Goal: Transaction & Acquisition: Register for event/course

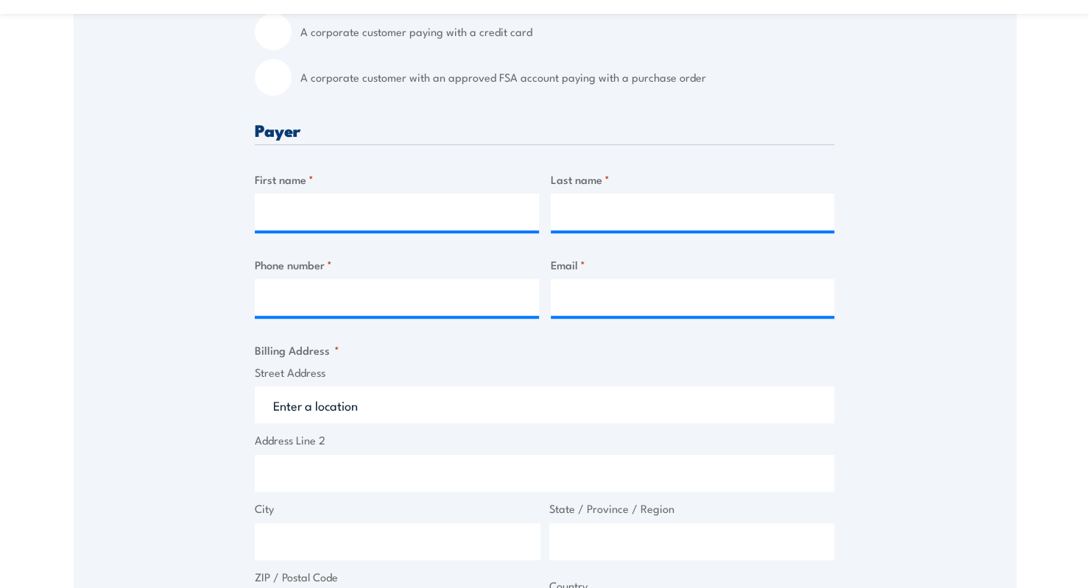
scroll to position [515, 0]
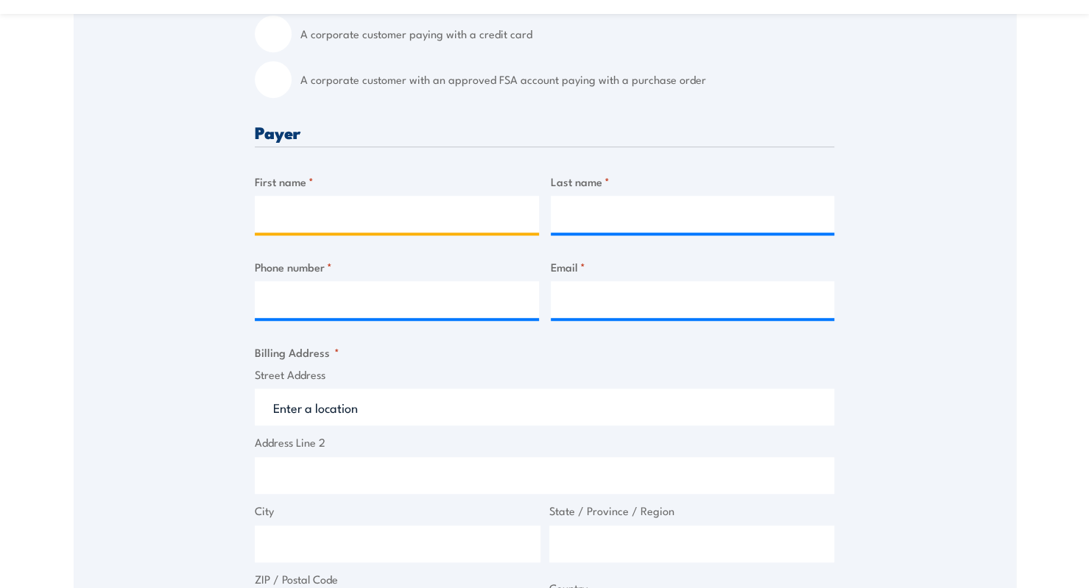
click at [406, 215] on input "First name *" at bounding box center [397, 214] width 284 height 37
type input "[PERSON_NAME]"
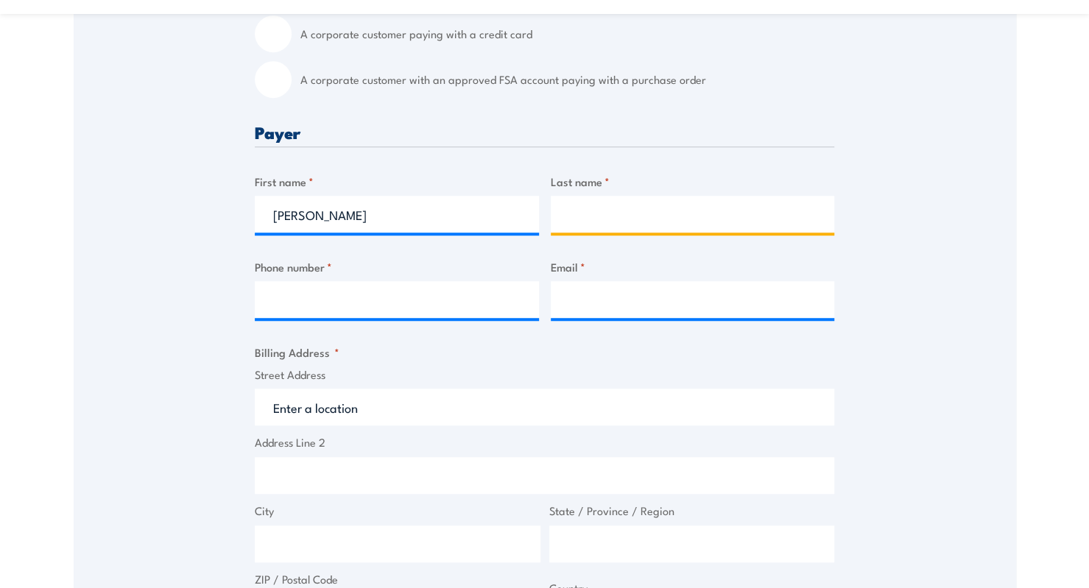
type input "[PERSON_NAME]"
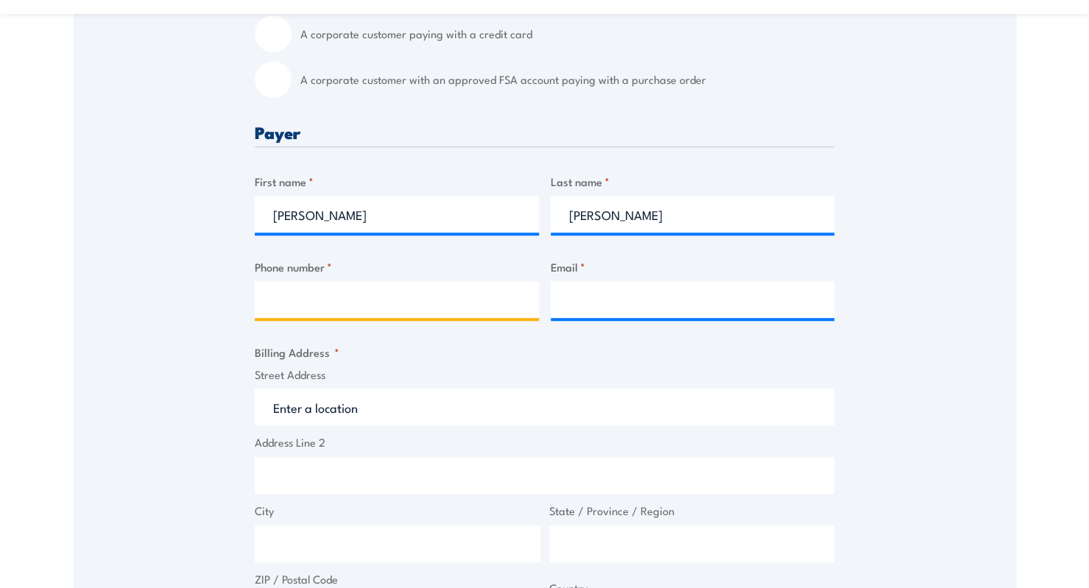
type input "0439493642"
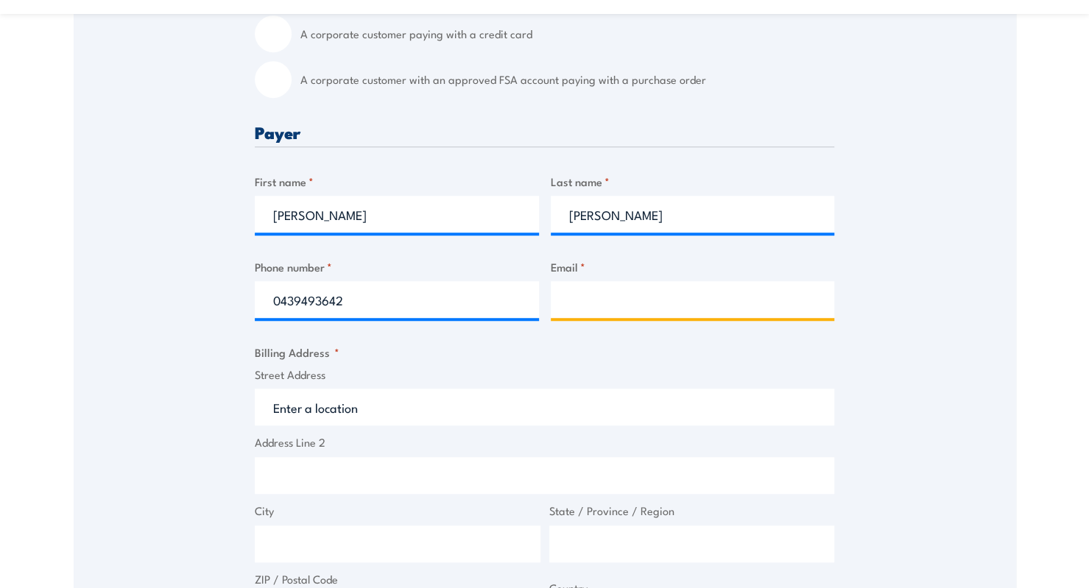
type input "[EMAIL_ADDRESS][DOMAIN_NAME]"
click at [462, 409] on input "Street Address" at bounding box center [544, 407] width 579 height 37
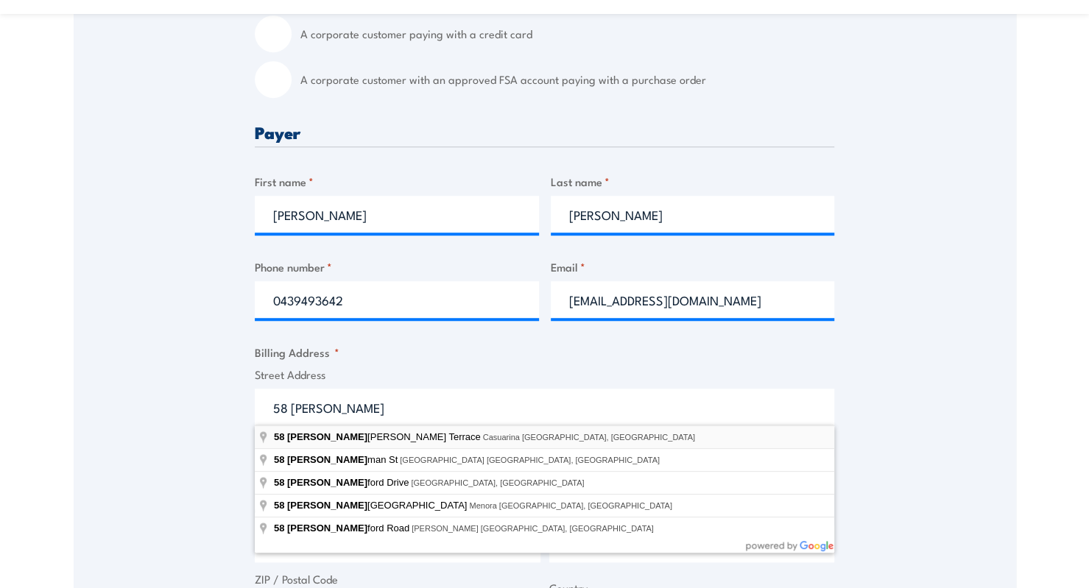
type input "[STREET_ADDRESS][PERSON_NAME]"
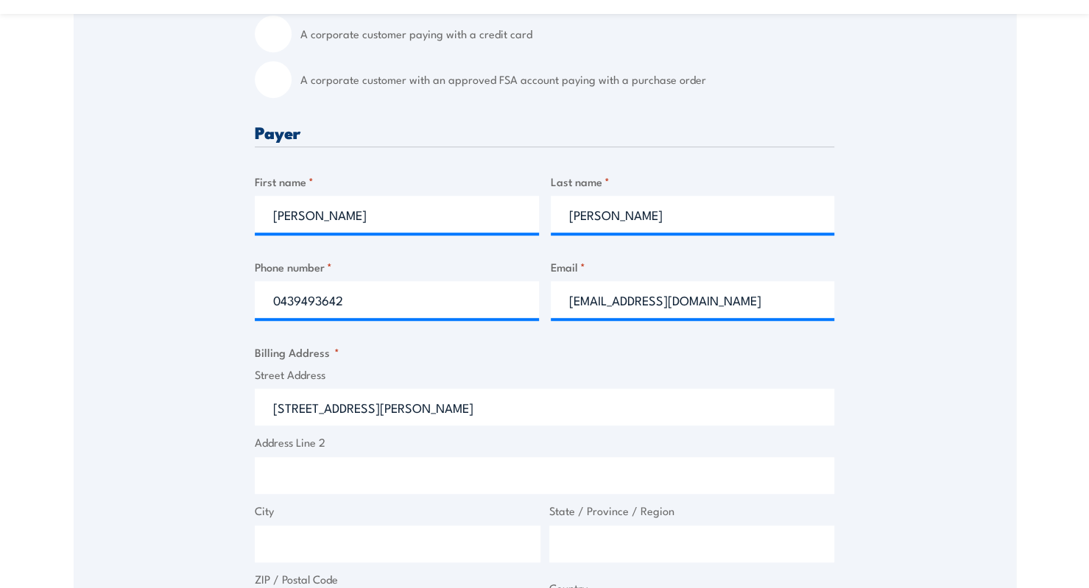
type input "[STREET_ADDRESS][PERSON_NAME]"
type input "Casuarina"
type input "[GEOGRAPHIC_DATA]"
type input "0810"
select select "[GEOGRAPHIC_DATA]"
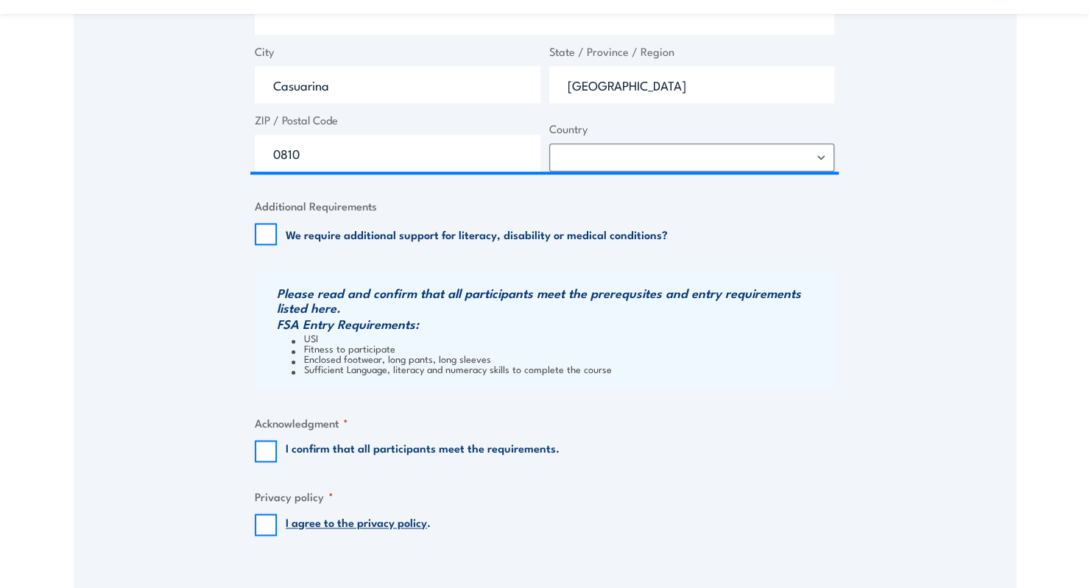
scroll to position [980, 0]
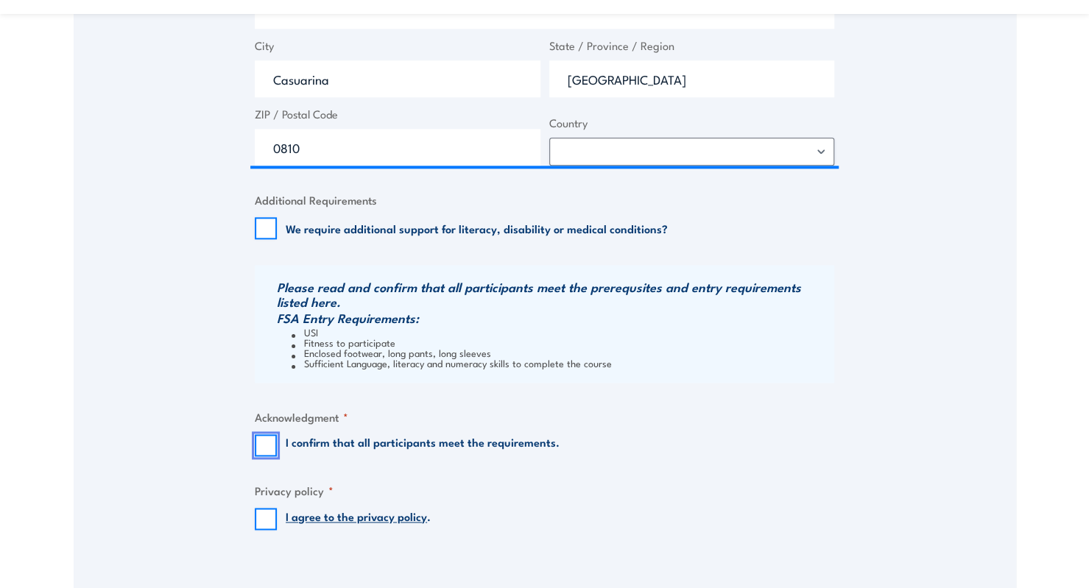
click at [274, 437] on input "I confirm that all participants meet the requirements." at bounding box center [266, 445] width 22 height 22
checkbox input "true"
click at [261, 523] on input "I agree to the privacy policy ." at bounding box center [266, 519] width 22 height 22
checkbox input "true"
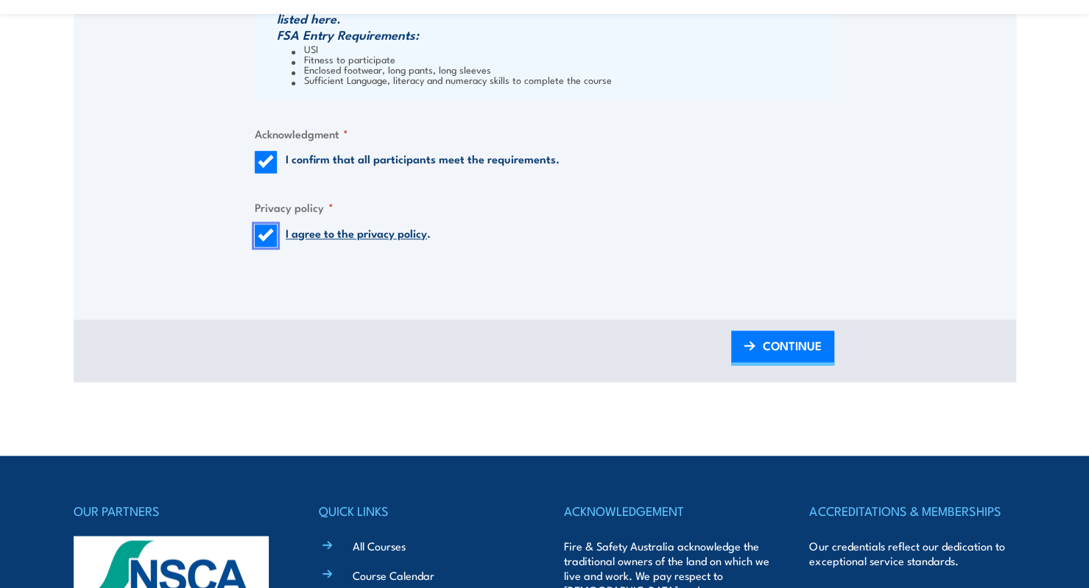
scroll to position [1311, 0]
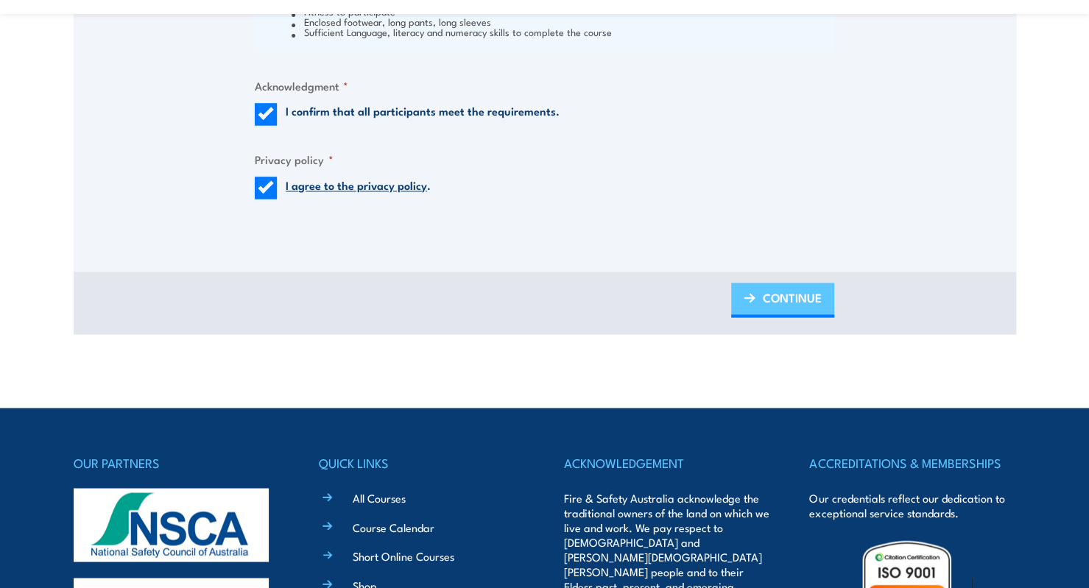
click at [751, 293] on img at bounding box center [750, 298] width 12 height 10
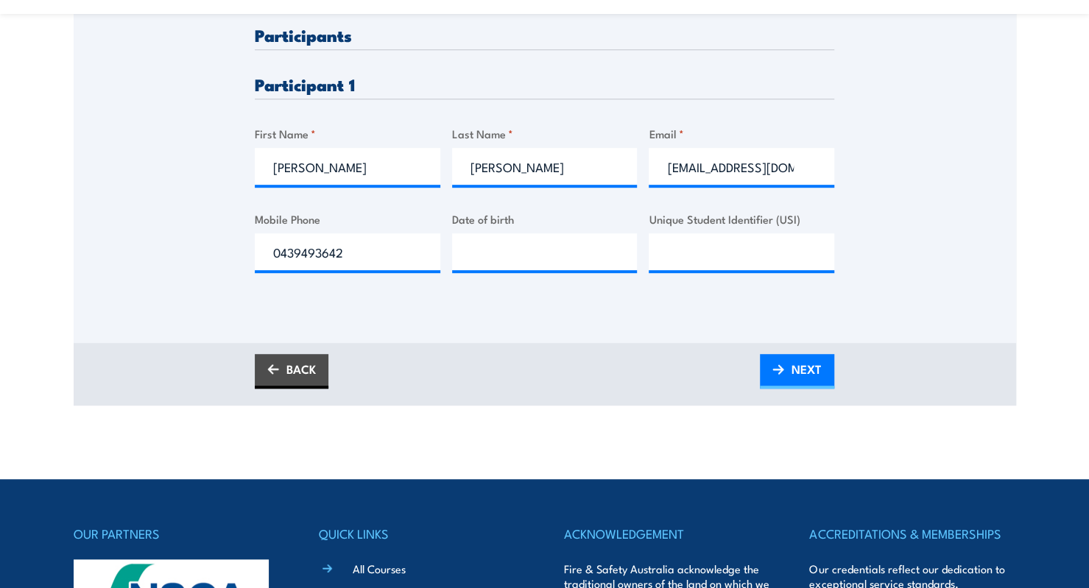
scroll to position [426, 0]
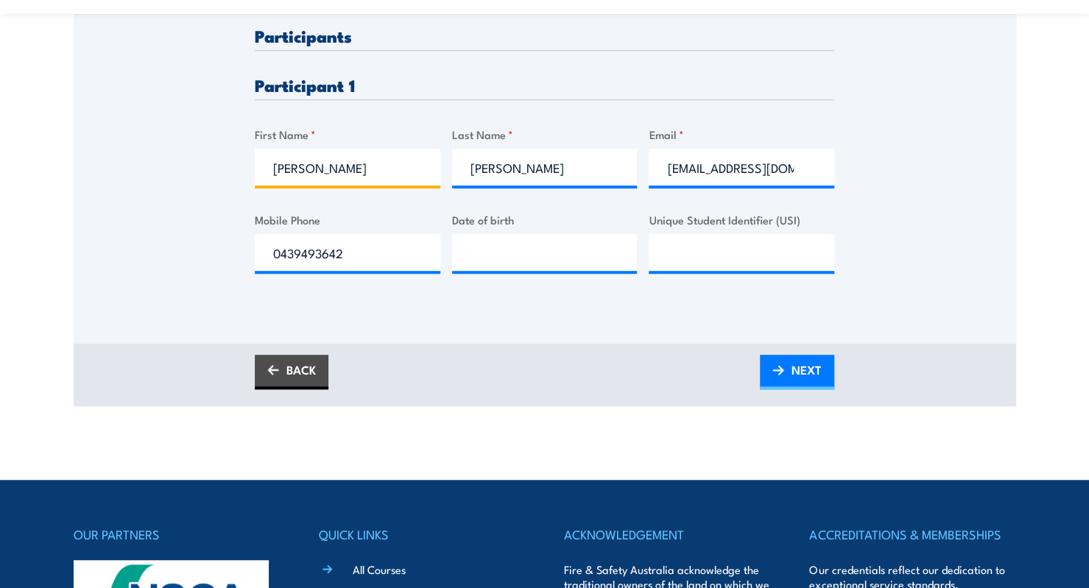
drag, startPoint x: 318, startPoint y: 173, endPoint x: 121, endPoint y: 177, distance: 197.3
click at [121, 177] on div "Please provide names and contact details for each of the participants below. No…" at bounding box center [545, 65] width 942 height 473
type input "[PERSON_NAME]"
drag, startPoint x: 514, startPoint y: 170, endPoint x: 384, endPoint y: 177, distance: 129.7
click at [384, 177] on div "Please provide names and contact details for each of the participants below. No…" at bounding box center [544, 161] width 579 height 269
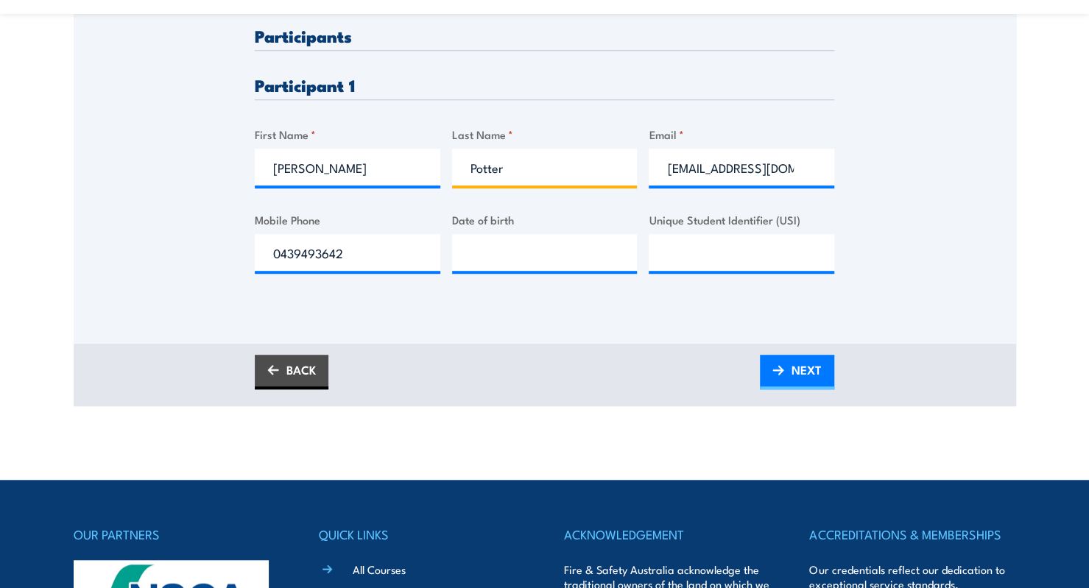
type input "Potter"
click at [478, 235] on input "__/__/____" at bounding box center [545, 252] width 186 height 37
type input "[DATE]"
drag, startPoint x: 359, startPoint y: 253, endPoint x: 250, endPoint y: 247, distance: 109.1
click at [250, 247] on div "Please provide names and contact details for each of the participants below. No…" at bounding box center [545, 65] width 942 height 473
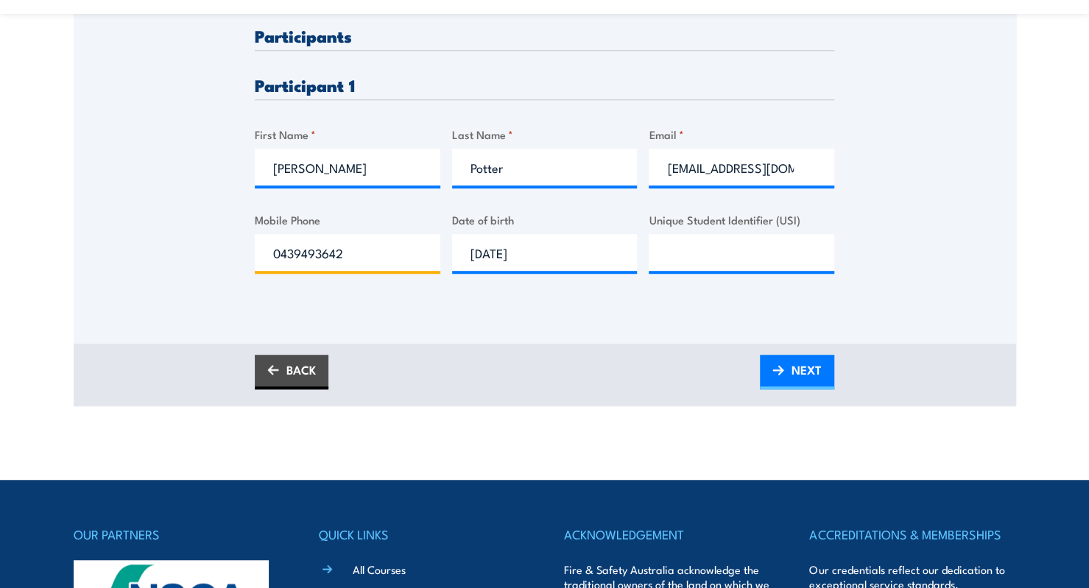
paste input "498728201"
click at [275, 249] on input "498728201" at bounding box center [348, 252] width 186 height 37
type input "0498728201"
click at [684, 240] on input "Unique Student Identifier (USI)" at bounding box center [742, 252] width 186 height 37
paste input "[EMAIL_ADDRESS][DOMAIN_NAME]"
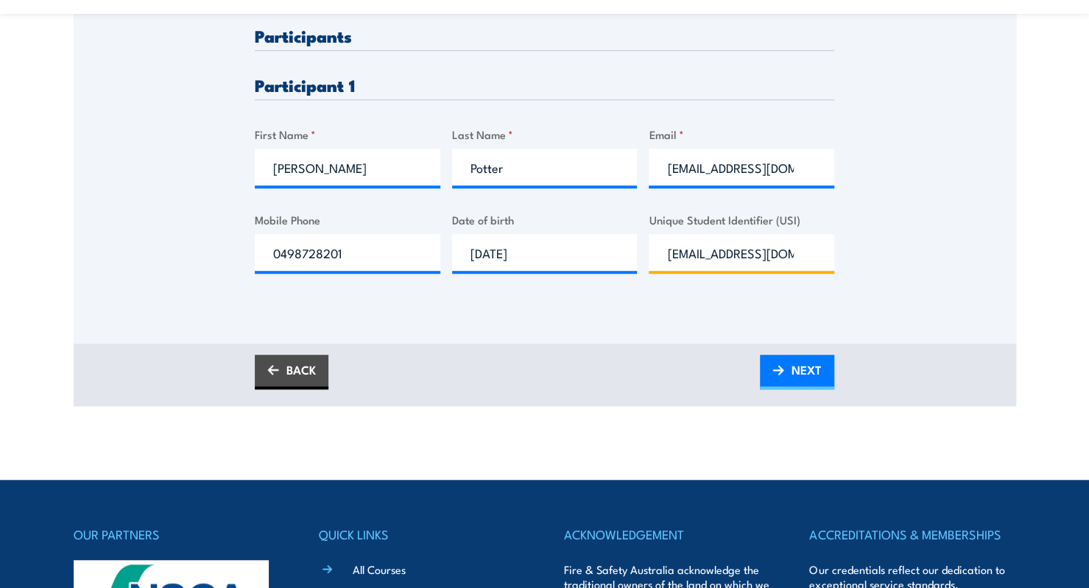
scroll to position [0, 25]
type input "[EMAIL_ADDRESS][DOMAIN_NAME]"
click at [805, 376] on span "NEXT" at bounding box center [806, 369] width 30 height 39
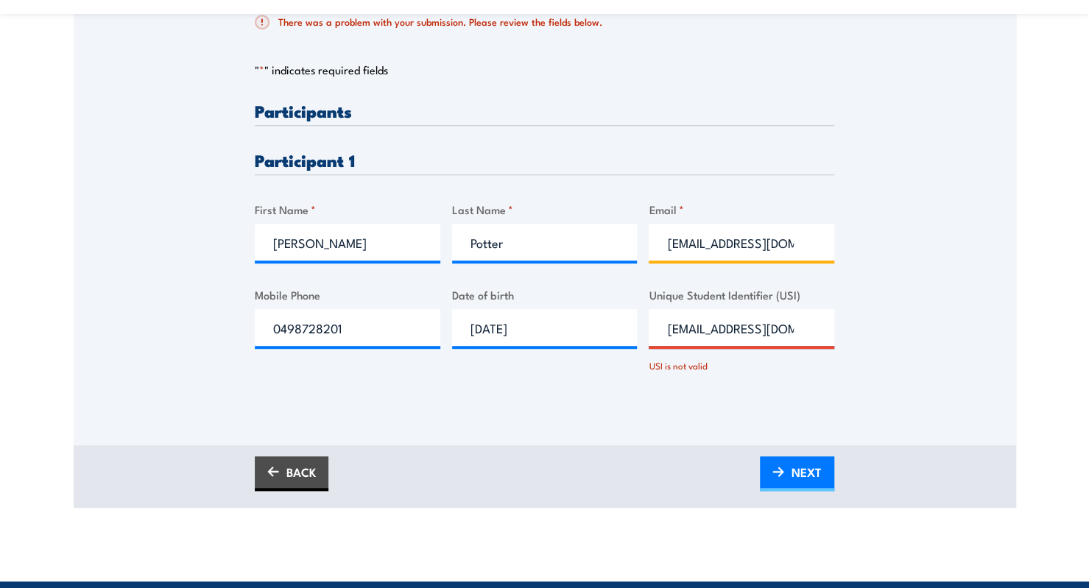
drag, startPoint x: 777, startPoint y: 244, endPoint x: 554, endPoint y: 235, distance: 222.5
click at [554, 235] on div "Please provide names and contact details for each of the participants below. No…" at bounding box center [544, 250] width 579 height 296
paste input "[EMAIL_ADDRESS][DOMAIN_NAME]"
type input "[EMAIL_ADDRESS][DOMAIN_NAME]"
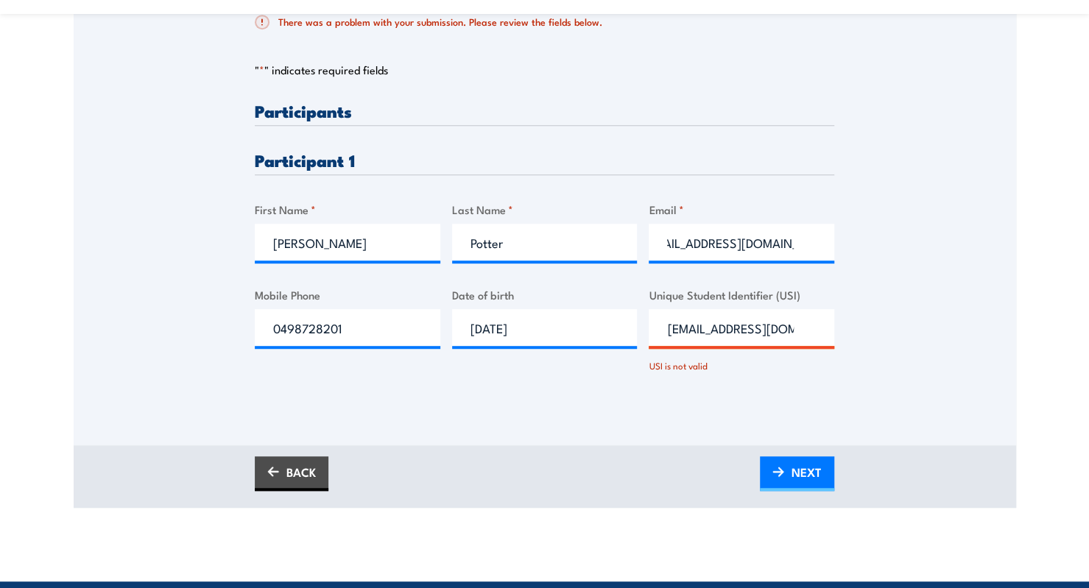
scroll to position [0, 0]
click at [546, 306] on div "Please provide names and contact details for each of the participants below. No…" at bounding box center [544, 250] width 579 height 296
drag, startPoint x: 805, startPoint y: 330, endPoint x: 561, endPoint y: 357, distance: 245.9
click at [561, 357] on div "Please provide names and contact details for each of the participants below. No…" at bounding box center [544, 250] width 579 height 296
type input "7"
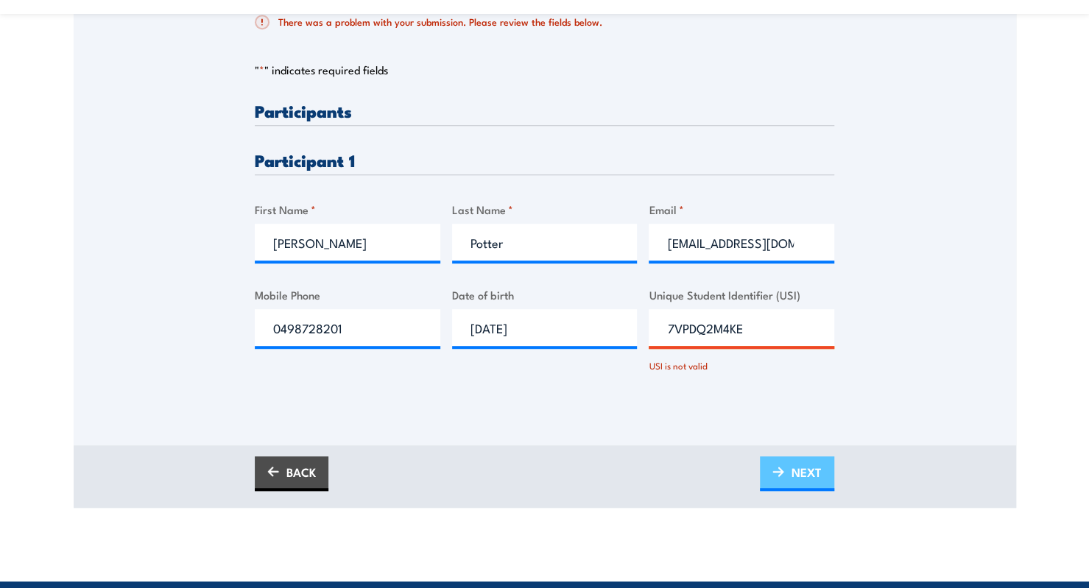
type input "7VPDQ2M4KE"
click at [778, 474] on img at bounding box center [778, 472] width 12 height 10
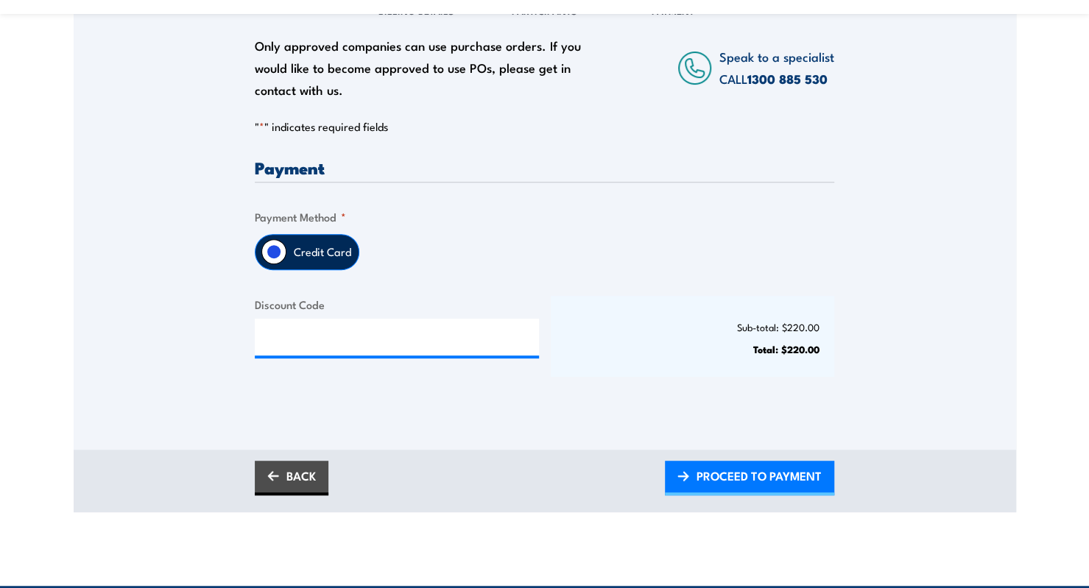
scroll to position [258, 0]
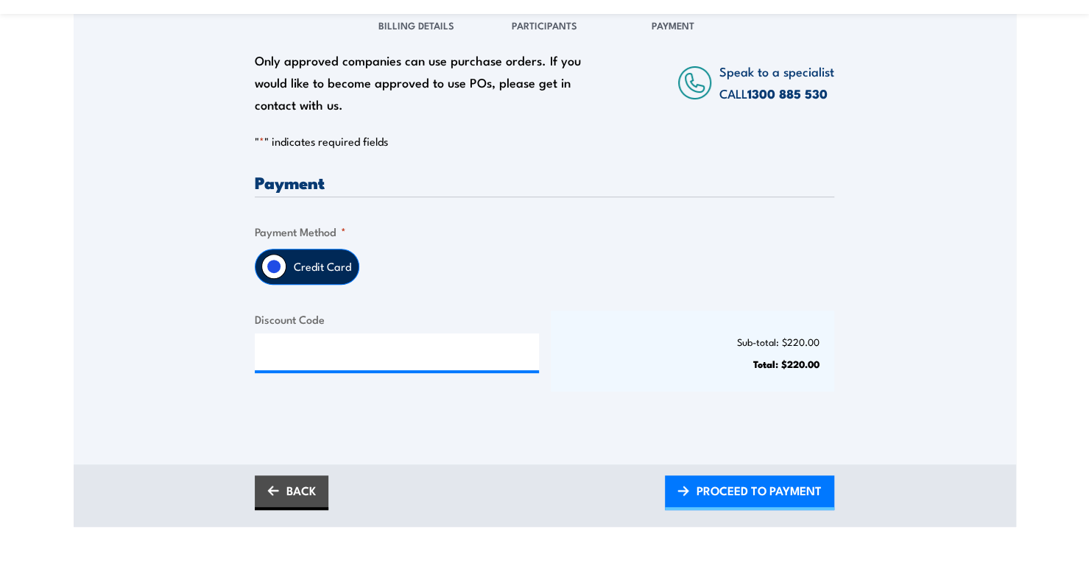
click at [302, 267] on label "Credit Card" at bounding box center [322, 267] width 72 height 35
click at [286, 267] on input "Credit Card" at bounding box center [273, 266] width 25 height 25
click at [702, 498] on span "PROCEED TO PAYMENT" at bounding box center [758, 490] width 125 height 39
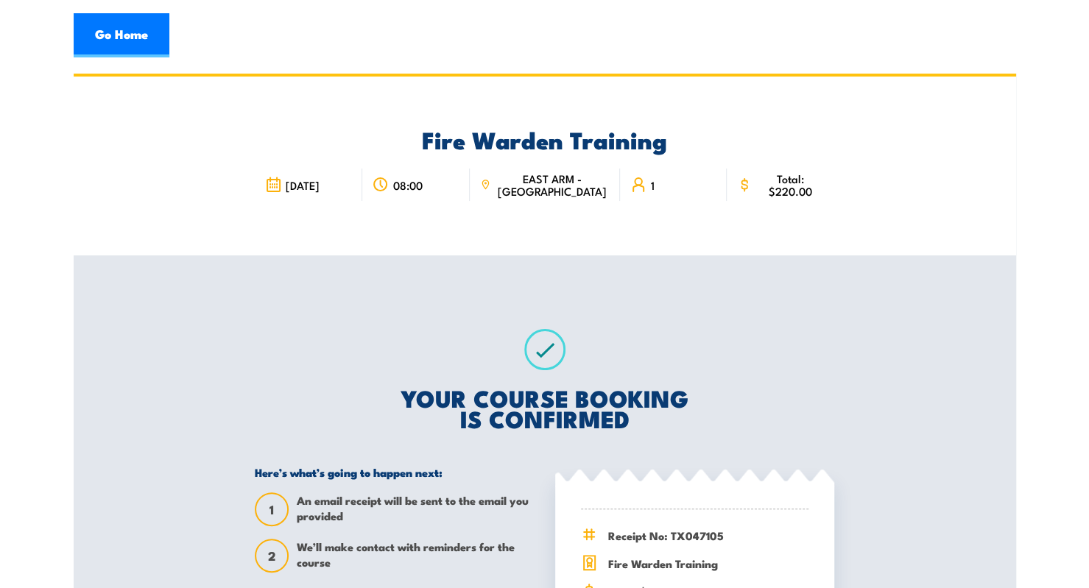
drag, startPoint x: 1094, startPoint y: 126, endPoint x: 1098, endPoint y: -64, distance: 190.0
click at [1088, 0] on html "Go Home Fire Warden Training 08:00 1 1 2" at bounding box center [544, 294] width 1089 height 588
